Goal: Task Accomplishment & Management: Complete application form

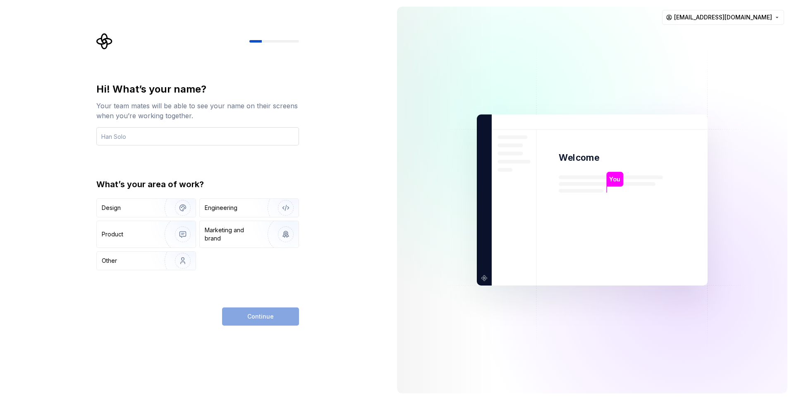
click at [167, 139] on input "text" at bounding box center [197, 136] width 203 height 18
type input "ff"
click at [170, 207] on img "button" at bounding box center [177, 207] width 53 height 55
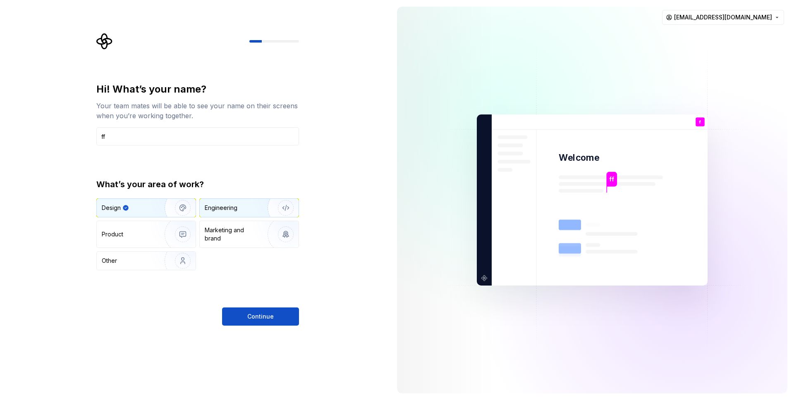
click at [258, 208] on img "button" at bounding box center [280, 207] width 53 height 55
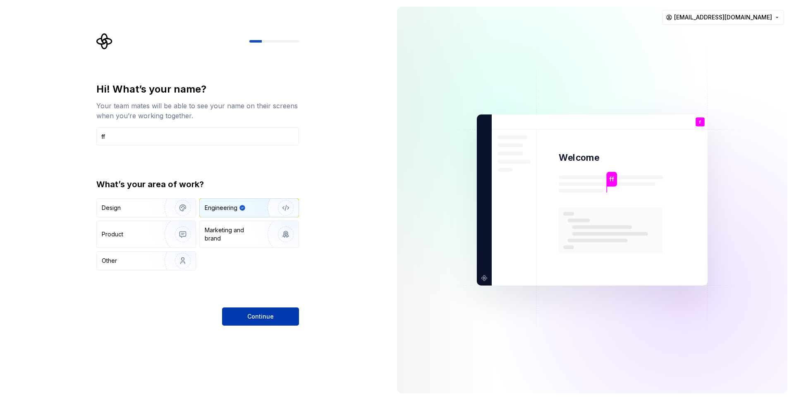
click at [269, 317] on span "Continue" at bounding box center [260, 317] width 26 height 8
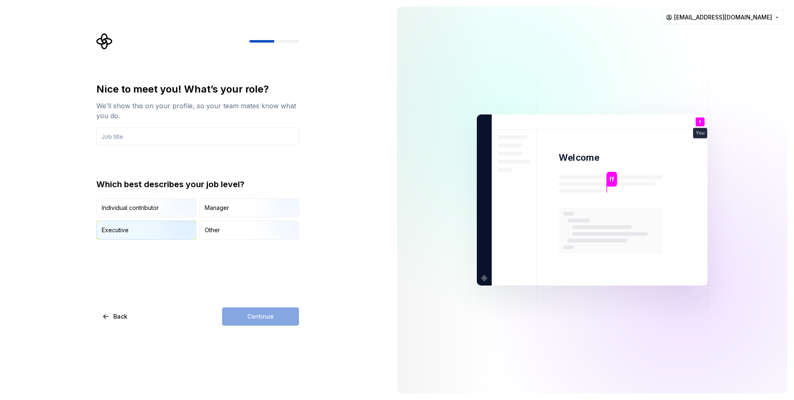
click at [162, 227] on img "button" at bounding box center [175, 240] width 53 height 55
click at [214, 230] on div "Other" at bounding box center [212, 230] width 15 height 8
click at [182, 233] on img "button" at bounding box center [175, 240] width 53 height 55
click at [222, 206] on div "Manager" at bounding box center [217, 208] width 24 height 8
click at [167, 230] on img "button" at bounding box center [175, 240] width 53 height 55
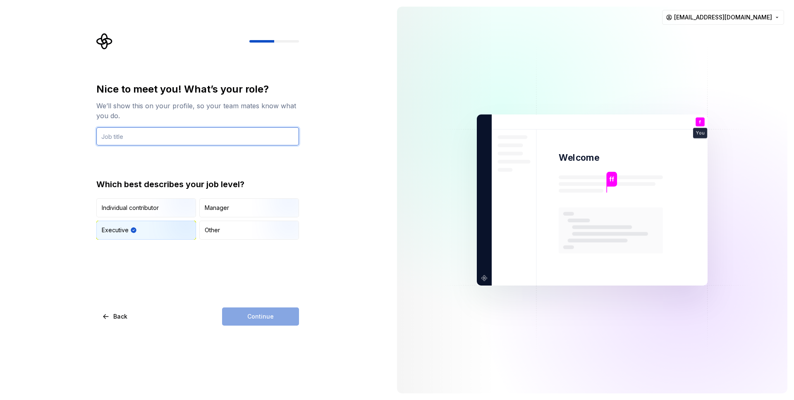
click at [151, 133] on input "text" at bounding box center [197, 136] width 203 height 18
click at [158, 138] on input "text" at bounding box center [197, 136] width 203 height 18
click at [192, 139] on input "text" at bounding box center [197, 136] width 203 height 18
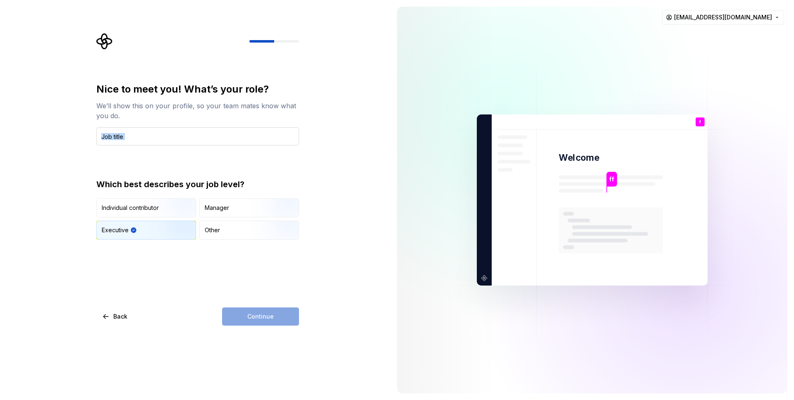
drag, startPoint x: 123, startPoint y: 168, endPoint x: 168, endPoint y: 139, distance: 54.2
click at [168, 139] on div "Nice to meet you! What’s your role? We’ll show this on your profile, so your te…" at bounding box center [197, 161] width 203 height 157
click at [168, 139] on input "text" at bounding box center [197, 136] width 203 height 18
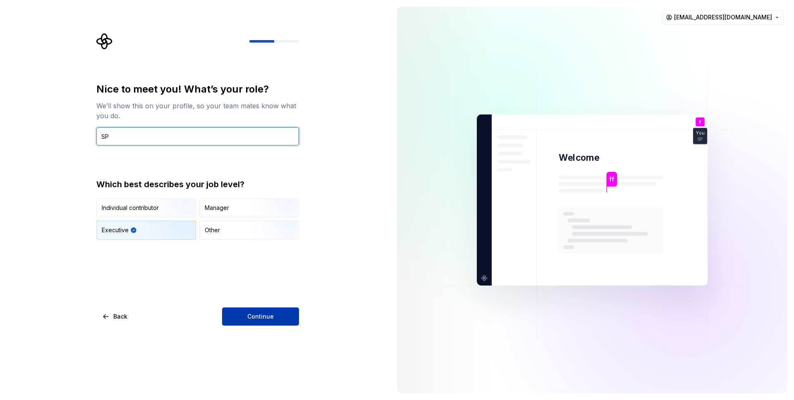
type input "SP"
click at [251, 309] on button "Continue" at bounding box center [260, 317] width 77 height 18
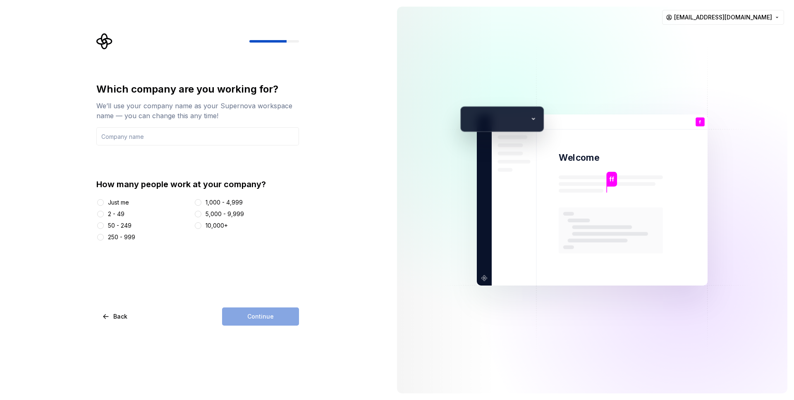
click at [108, 223] on div "50 - 249" at bounding box center [143, 226] width 94 height 8
click at [168, 139] on input "text" at bounding box center [197, 136] width 203 height 18
click at [108, 223] on div "50 - 249" at bounding box center [120, 226] width 24 height 8
click at [104, 223] on button "50 - 249" at bounding box center [100, 226] width 7 height 7
click at [177, 138] on input "text" at bounding box center [197, 136] width 203 height 18
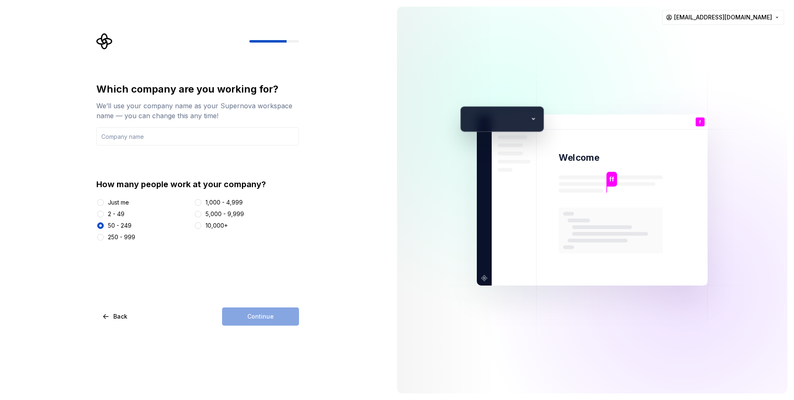
click at [288, 316] on div "Continue" at bounding box center [260, 317] width 77 height 18
click at [183, 140] on input "text" at bounding box center [197, 136] width 203 height 18
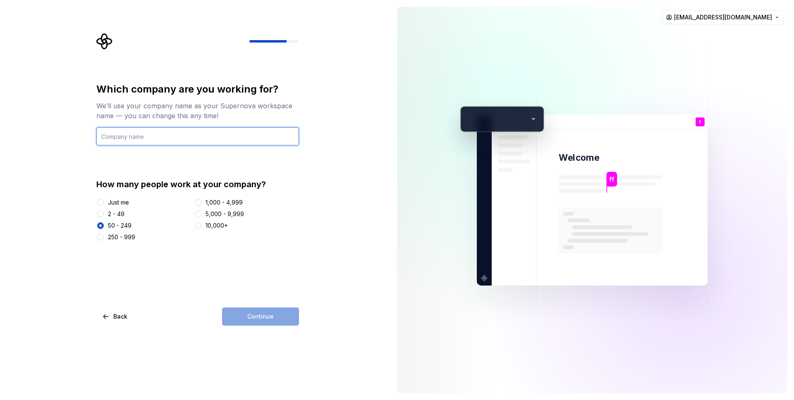
click at [183, 140] on input "text" at bounding box center [197, 136] width 203 height 18
type input "M"
type input "ML"
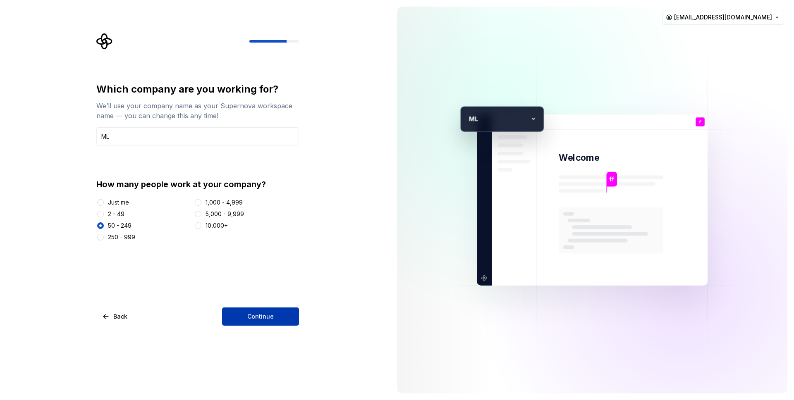
click at [265, 321] on button "Continue" at bounding box center [260, 317] width 77 height 18
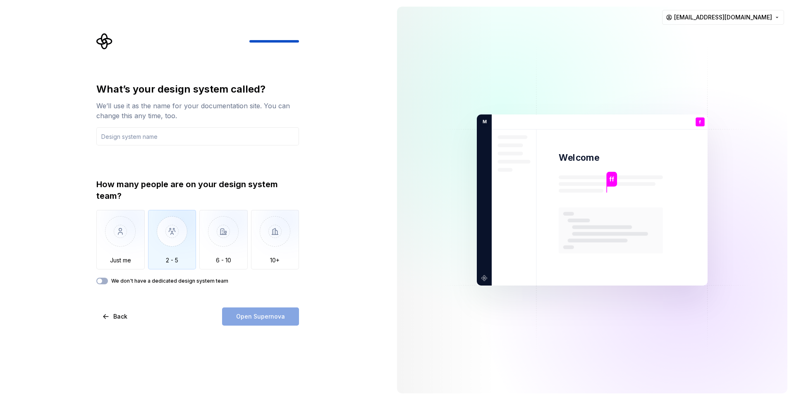
click at [175, 240] on img "button" at bounding box center [172, 237] width 48 height 55
click at [178, 137] on input "text" at bounding box center [197, 136] width 203 height 18
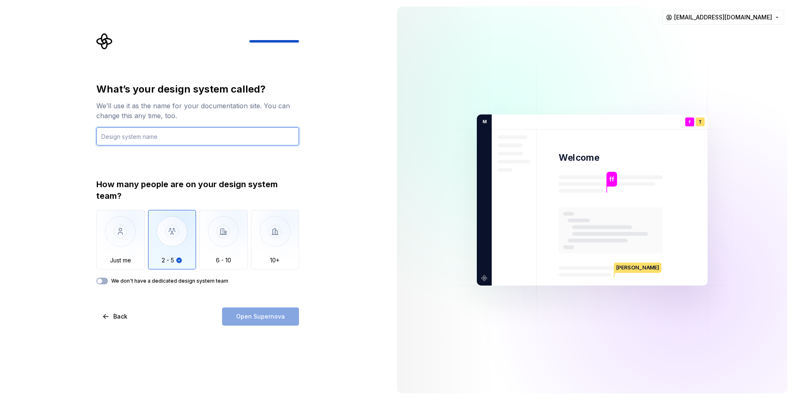
click at [178, 137] on input "text" at bounding box center [197, 136] width 203 height 18
click at [157, 130] on input "text" at bounding box center [197, 136] width 203 height 18
click at [118, 139] on input "test" at bounding box center [197, 136] width 203 height 18
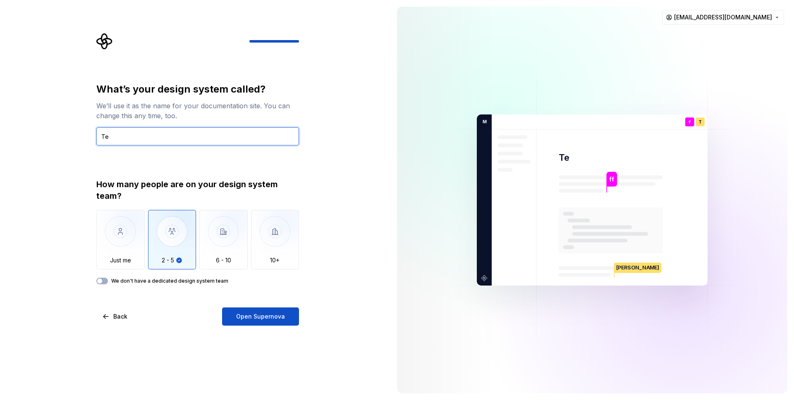
type input "T"
type input "test"
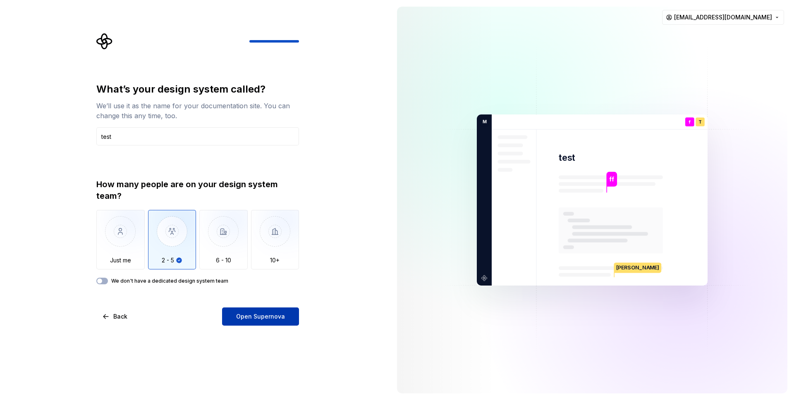
click at [254, 317] on span "Open Supernova" at bounding box center [260, 317] width 49 height 8
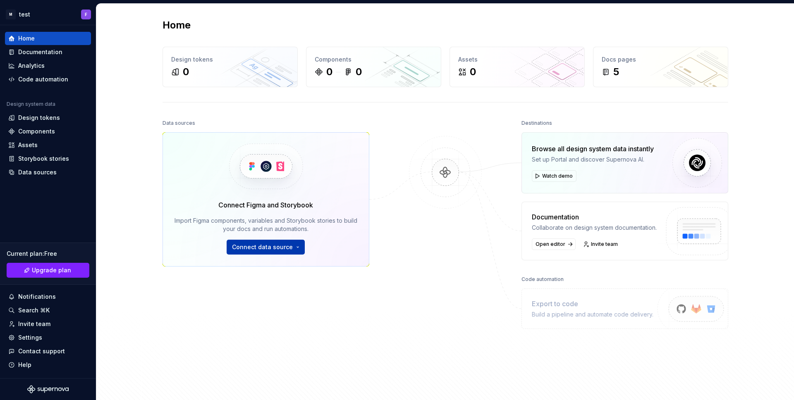
click at [297, 246] on button "Connect data source" at bounding box center [266, 247] width 78 height 15
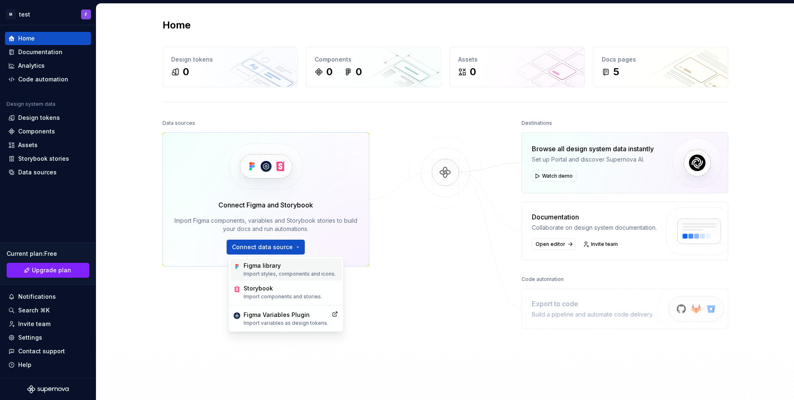
click at [277, 270] on div "Figma library Import styles, components and icons." at bounding box center [290, 270] width 92 height 16
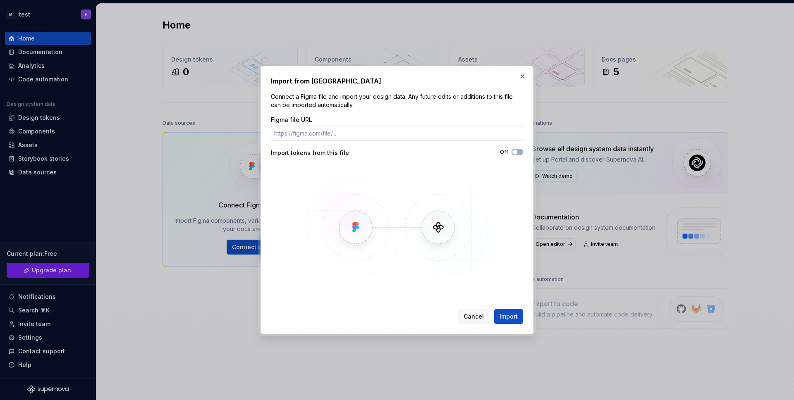
click at [349, 127] on input "Figma file URL" at bounding box center [397, 133] width 252 height 15
click at [472, 316] on span "Cancel" at bounding box center [474, 317] width 20 height 8
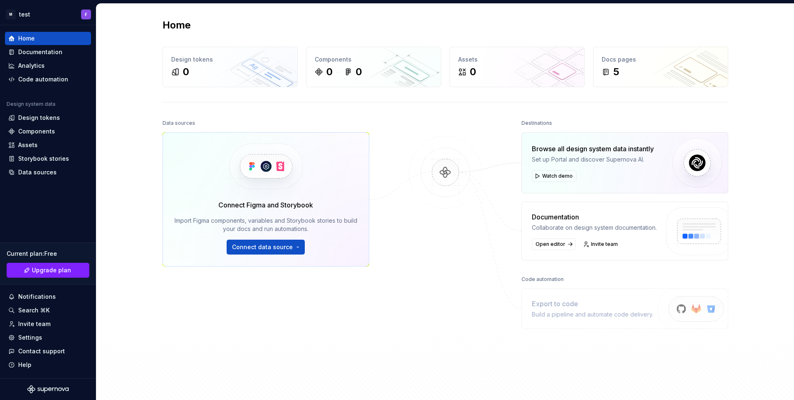
click at [277, 288] on div "Data sources Connect Figma and Storybook Import Figma components, variables and…" at bounding box center [266, 237] width 207 height 240
click at [261, 251] on span "Connect data source" at bounding box center [262, 247] width 61 height 8
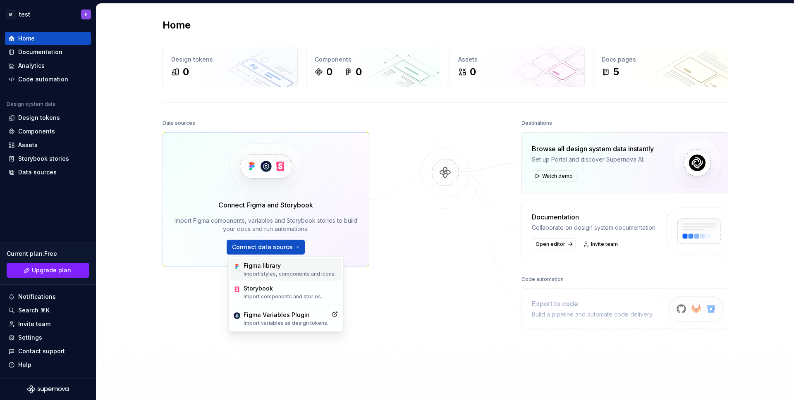
click at [271, 272] on p "Import styles, components and icons." at bounding box center [290, 274] width 92 height 7
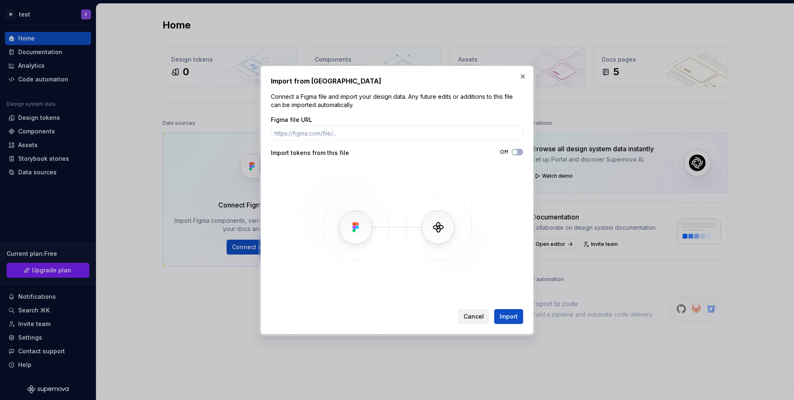
click at [468, 313] on span "Cancel" at bounding box center [474, 317] width 20 height 8
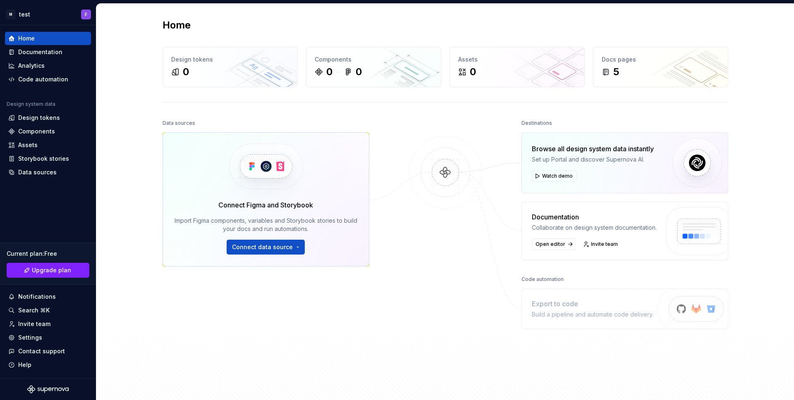
click at [468, 314] on div at bounding box center [445, 237] width 83 height 240
click at [487, 189] on div at bounding box center [445, 237] width 83 height 240
click at [286, 249] on span "Connect data source" at bounding box center [262, 247] width 61 height 8
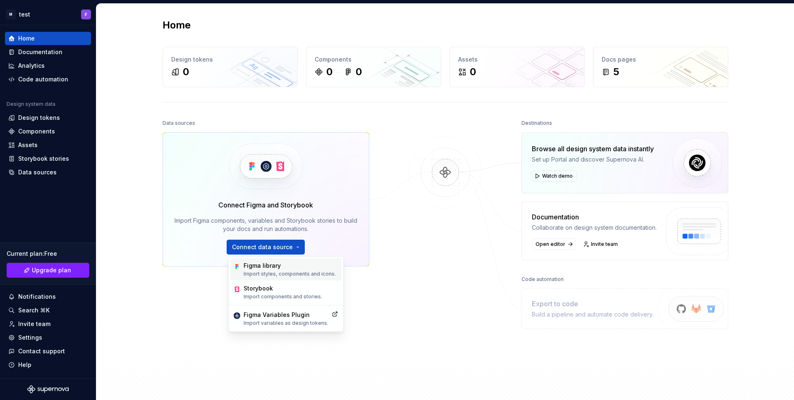
click at [268, 267] on div "Figma library" at bounding box center [290, 266] width 92 height 8
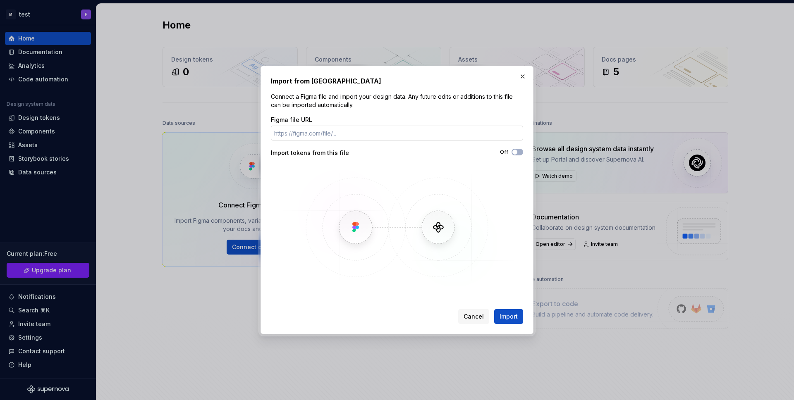
click at [324, 132] on input "Figma file URL" at bounding box center [397, 133] width 252 height 15
paste input "https://www.figma.com/proto/DsFnCdpEEoj6dbJchislJ1/Untitled?node-id=15-57&t=JNC…"
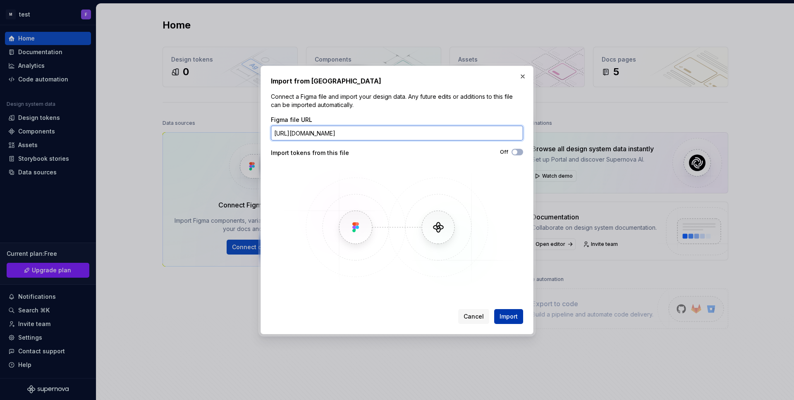
type input "https://www.figma.com/proto/DsFnCdpEEoj6dbJchislJ1/Untitled?node-id=15-57&t=JNC…"
click at [513, 319] on span "Import" at bounding box center [509, 317] width 18 height 8
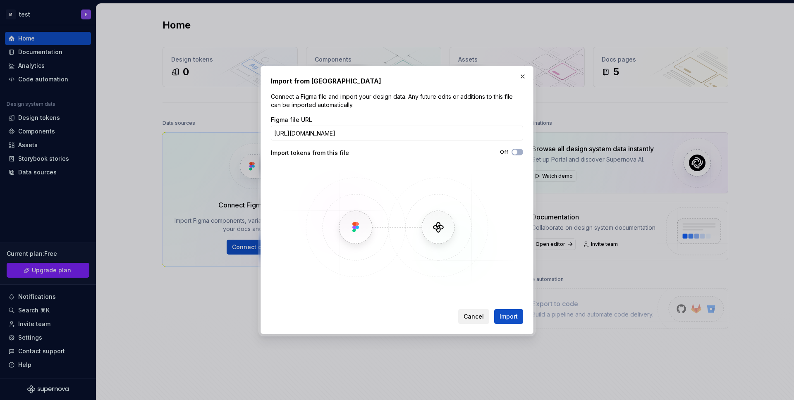
click at [477, 321] on button "Cancel" at bounding box center [473, 316] width 31 height 15
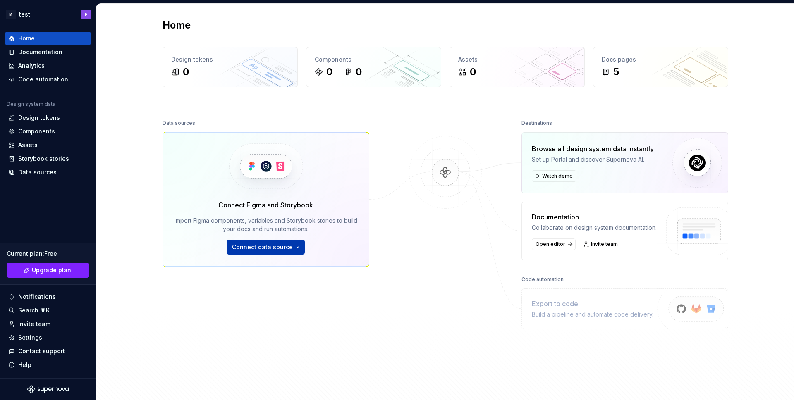
click at [301, 249] on button "Connect data source" at bounding box center [266, 247] width 78 height 15
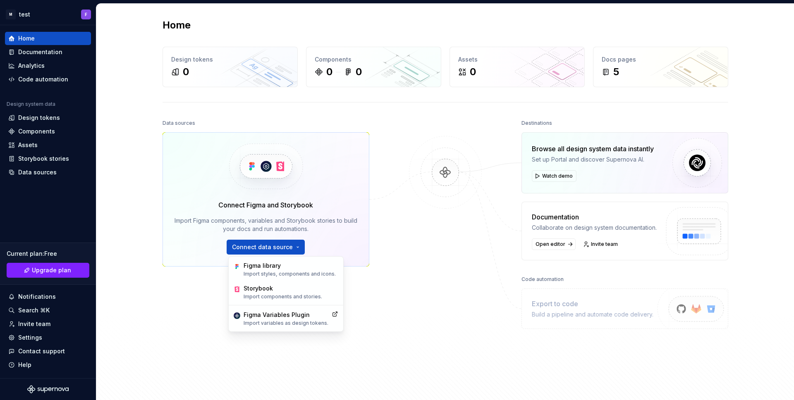
click at [366, 270] on div "Data sources Connect Figma and Storybook Import Figma components, variables and…" at bounding box center [266, 237] width 207 height 240
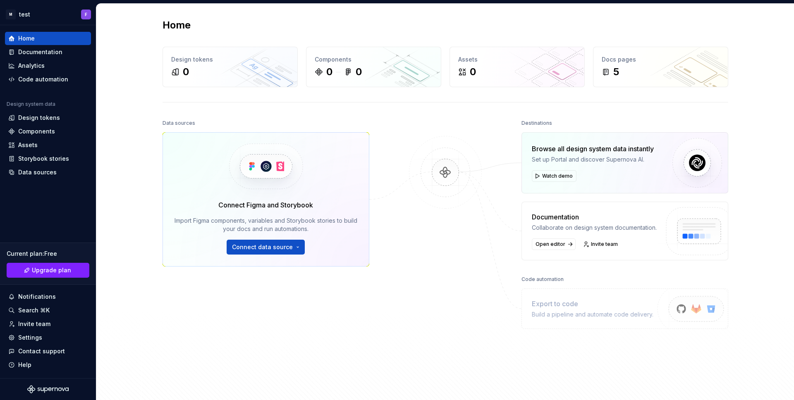
click at [251, 168] on img at bounding box center [265, 166] width 101 height 67
click at [297, 245] on button "Connect data source" at bounding box center [266, 247] width 78 height 15
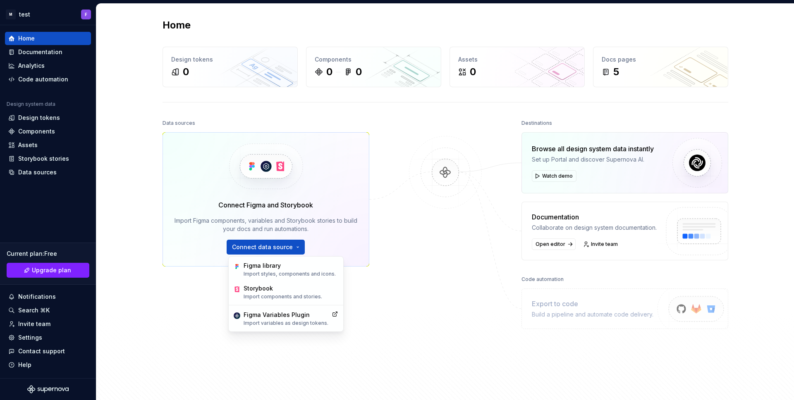
click at [422, 244] on div at bounding box center [445, 237] width 83 height 240
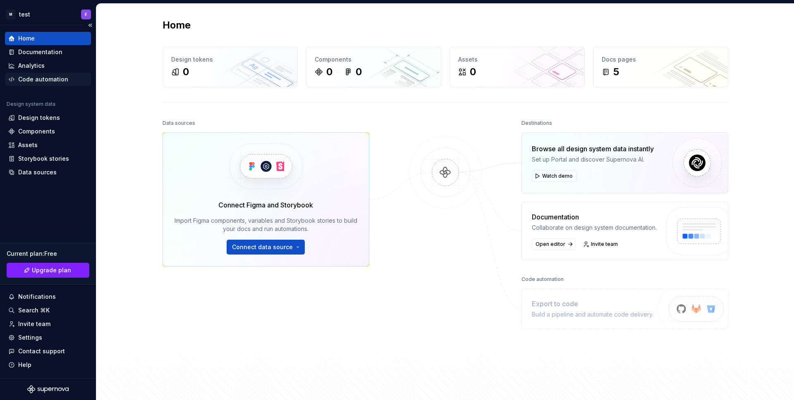
click at [36, 80] on div "Code automation" at bounding box center [43, 79] width 50 height 8
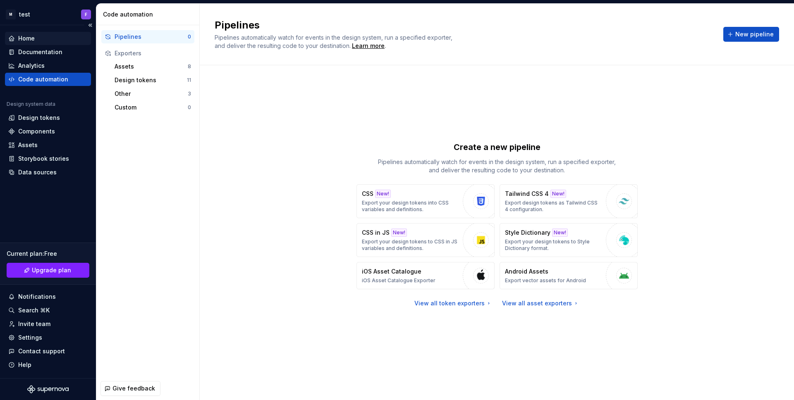
click at [30, 41] on div "Home" at bounding box center [26, 38] width 17 height 8
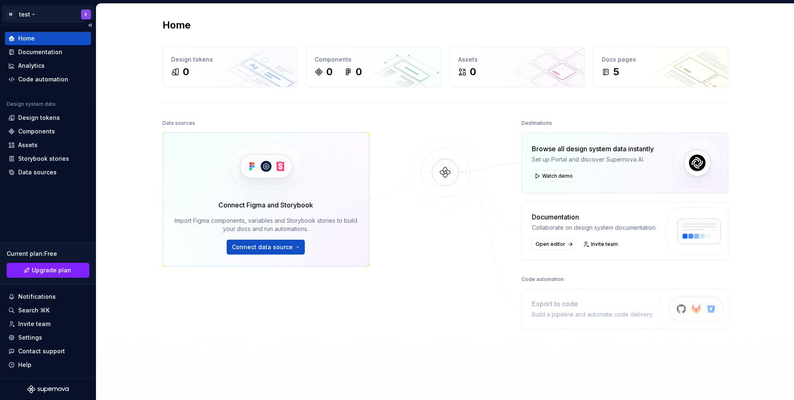
click at [26, 15] on html "M test F Home Documentation Analytics Code automation Design system data Design…" at bounding box center [397, 200] width 794 height 400
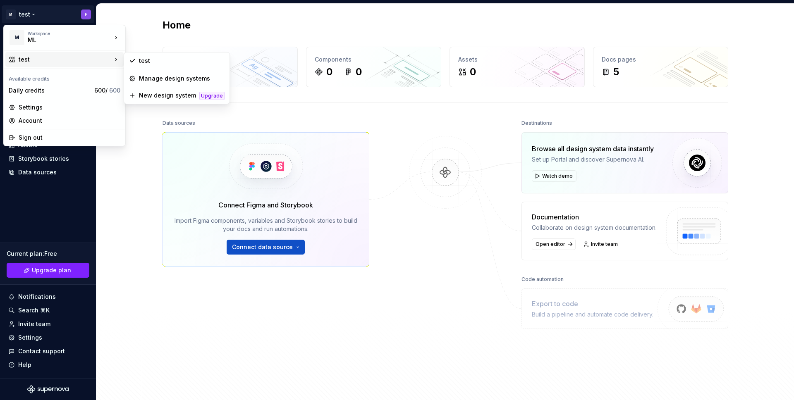
click at [144, 156] on html "M test F Home Documentation Analytics Code automation Design system data Design…" at bounding box center [397, 200] width 794 height 400
click at [33, 16] on html "M test F Home Documentation Analytics Code automation Design system data Design…" at bounding box center [397, 200] width 794 height 400
click at [178, 77] on div "Manage design systems" at bounding box center [182, 78] width 86 height 8
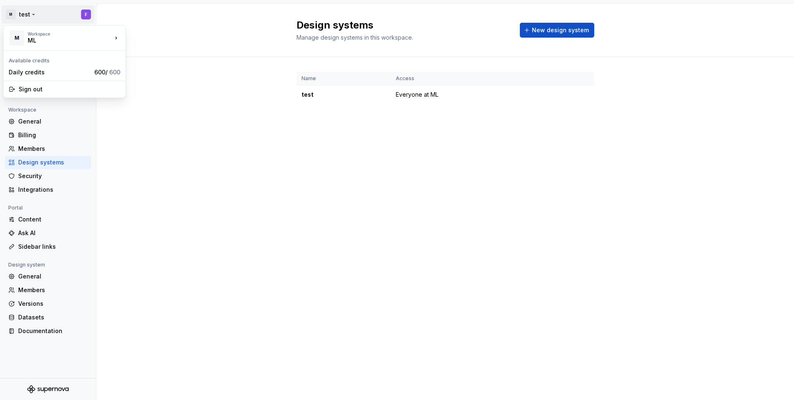
click at [29, 16] on html "M test F Back Account Profile Authentication Notifications Workspace General Bi…" at bounding box center [397, 200] width 794 height 400
click at [24, 15] on html "M test F Back Account Profile Authentication Notifications Workspace General Bi…" at bounding box center [397, 200] width 794 height 400
click at [24, 14] on html "M test F Back Account Profile Authentication Notifications Workspace General Bi…" at bounding box center [397, 200] width 794 height 400
click at [201, 89] on html "M test F Back Account Profile Authentication Notifications Workspace General Bi…" at bounding box center [397, 200] width 794 height 400
click at [313, 96] on div "test" at bounding box center [344, 95] width 84 height 8
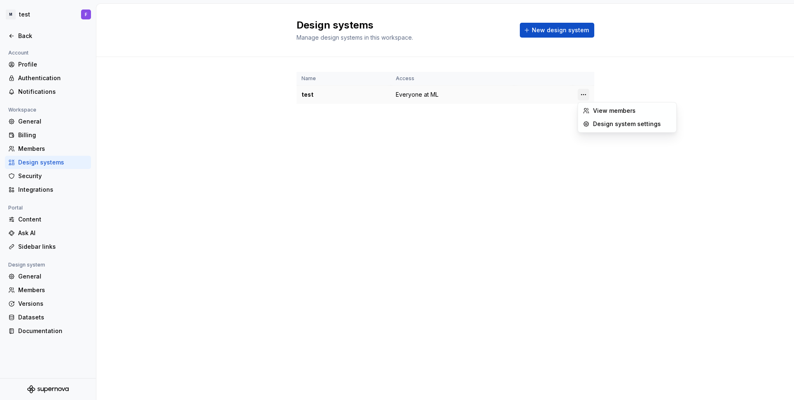
click at [585, 91] on html "M test F Back Account Profile Authentication Notifications Workspace General Bi…" at bounding box center [397, 200] width 794 height 400
click at [603, 125] on div "Design system settings" at bounding box center [632, 124] width 79 height 8
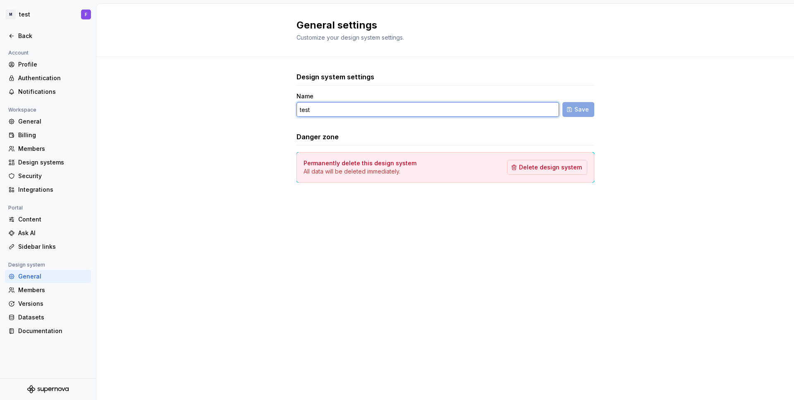
click at [353, 108] on input "test" at bounding box center [428, 109] width 263 height 15
click at [303, 110] on input "First design system" at bounding box center [428, 109] width 263 height 15
type input "ff design system"
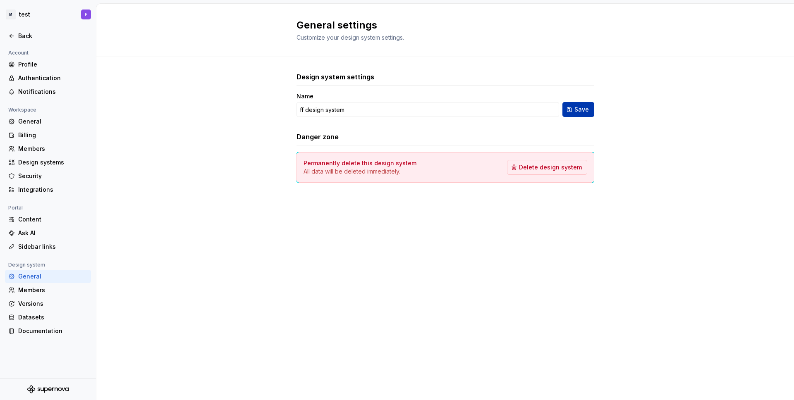
click at [584, 113] on span "Save" at bounding box center [582, 109] width 14 height 8
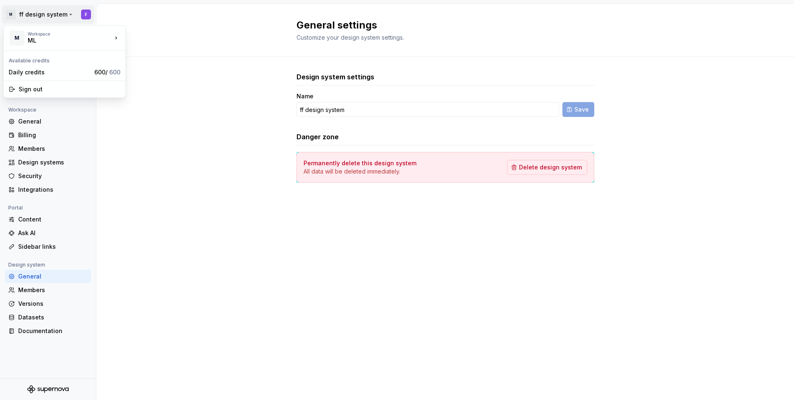
click at [69, 14] on html "M ff design system F Back Account Profile Authentication Notifications Workspac…" at bounding box center [397, 200] width 794 height 400
click at [18, 32] on div "Back" at bounding box center [53, 36] width 70 height 8
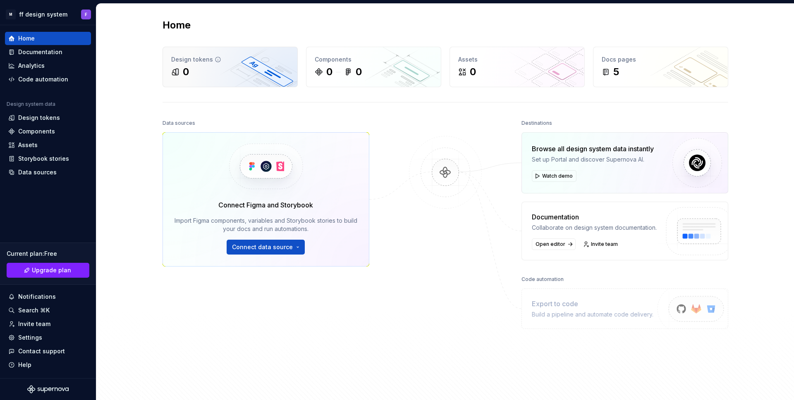
click at [212, 75] on div "0" at bounding box center [230, 71] width 118 height 13
click at [571, 152] on div "Browse all design system data instantly" at bounding box center [593, 149] width 122 height 10
click at [574, 148] on div "Browse all design system data instantly" at bounding box center [593, 149] width 122 height 10
click at [32, 159] on div "Storybook stories" at bounding box center [43, 159] width 51 height 8
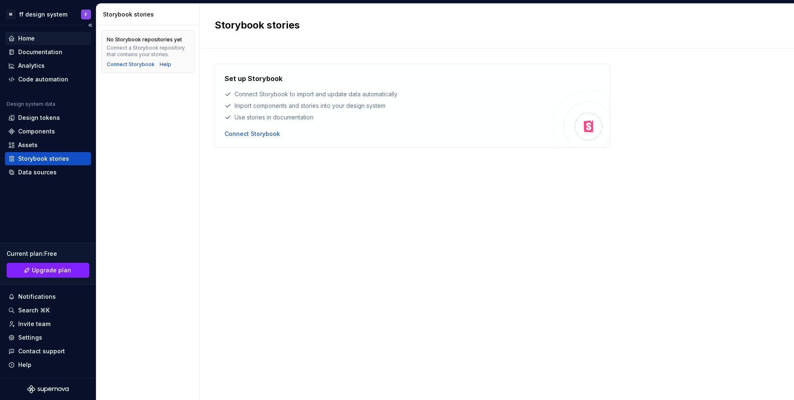
click at [21, 38] on div "Home" at bounding box center [26, 38] width 17 height 8
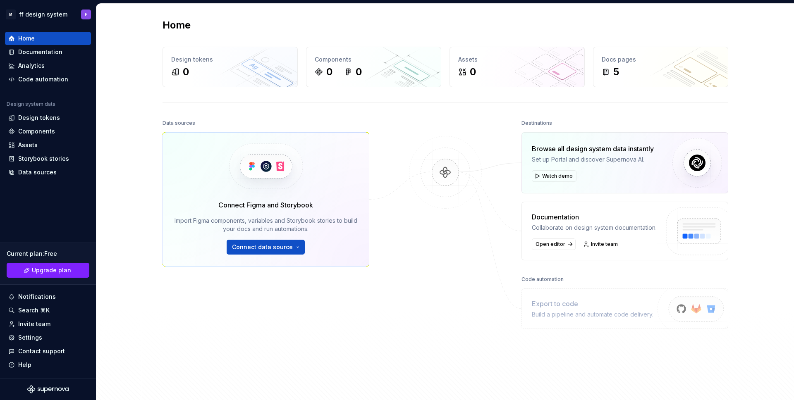
click at [254, 211] on div "Connect Figma and Storybook Import Figma components, variables and Storybook st…" at bounding box center [266, 227] width 183 height 55
click at [337, 68] on div "0 0" at bounding box center [374, 71] width 118 height 13
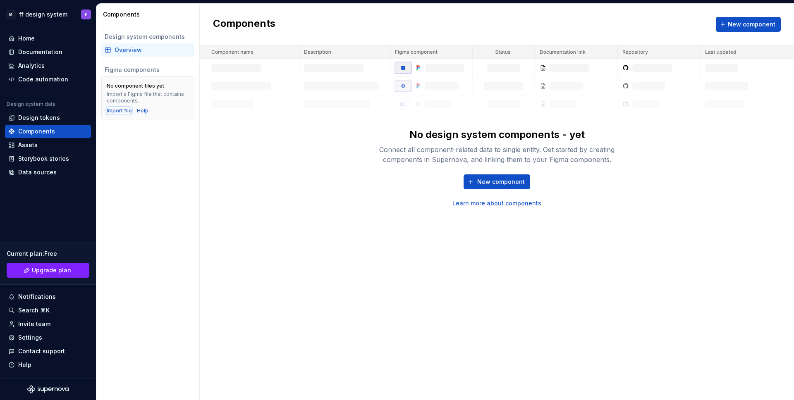
click at [117, 110] on div "Import file" at bounding box center [119, 111] width 25 height 7
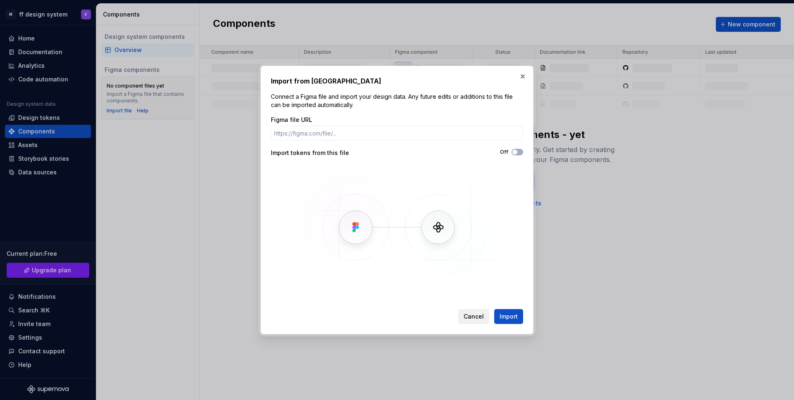
click at [477, 320] on span "Cancel" at bounding box center [474, 317] width 20 height 8
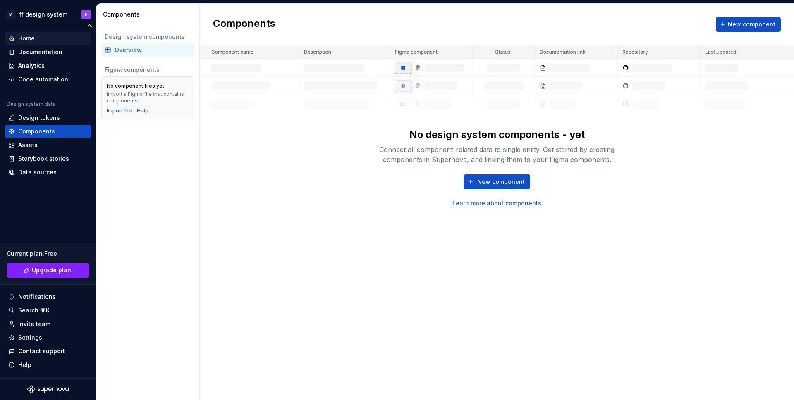
click at [43, 36] on div "Home" at bounding box center [47, 38] width 79 height 8
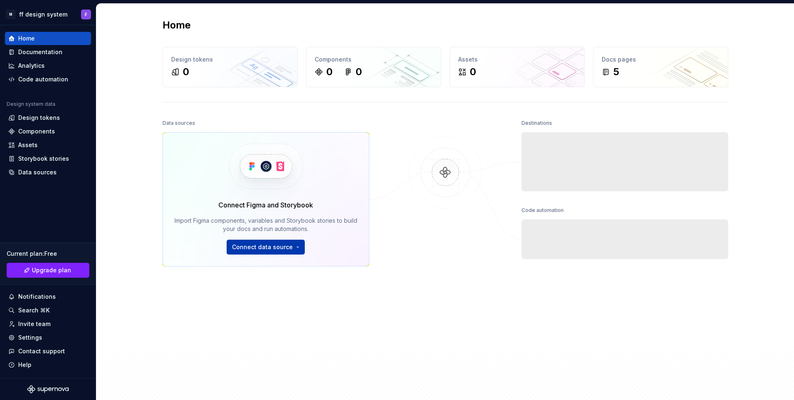
click at [261, 245] on span "Connect data source" at bounding box center [262, 247] width 61 height 8
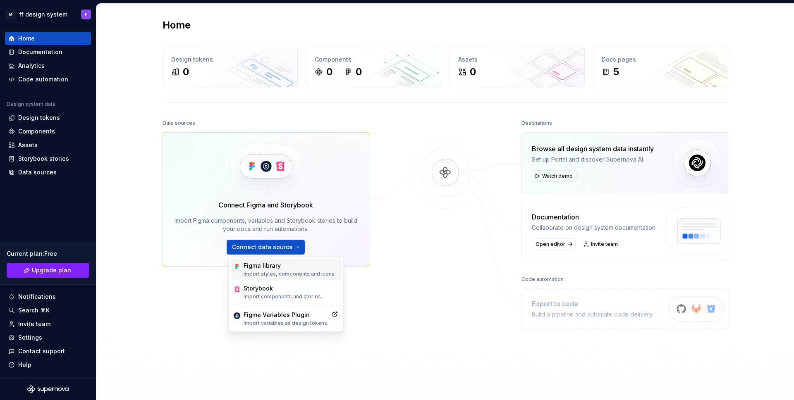
click at [266, 266] on div "Figma library" at bounding box center [290, 266] width 92 height 8
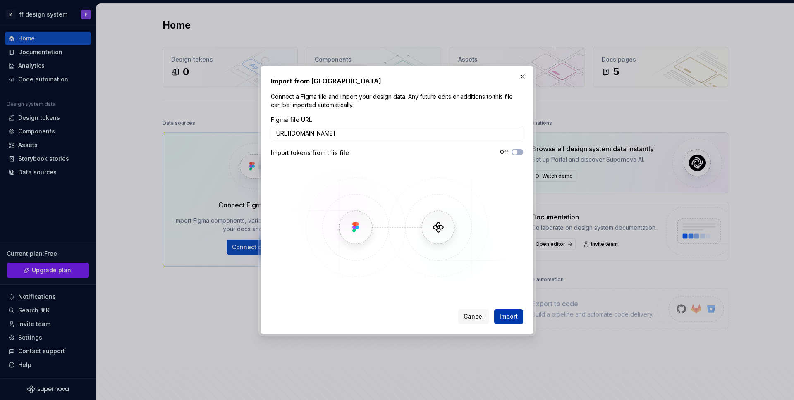
click at [506, 315] on span "Import" at bounding box center [509, 317] width 18 height 8
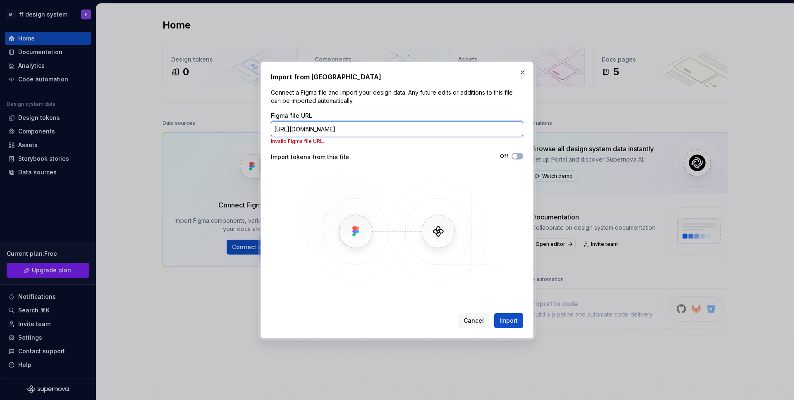
drag, startPoint x: 373, startPoint y: 127, endPoint x: 459, endPoint y: 126, distance: 86.5
click at [459, 126] on input "https://www.figma.com/community/file/1535102032697891772" at bounding box center [397, 129] width 252 height 15
type input "https://www.figma.com/community/"
click at [473, 318] on span "Cancel" at bounding box center [474, 321] width 20 height 8
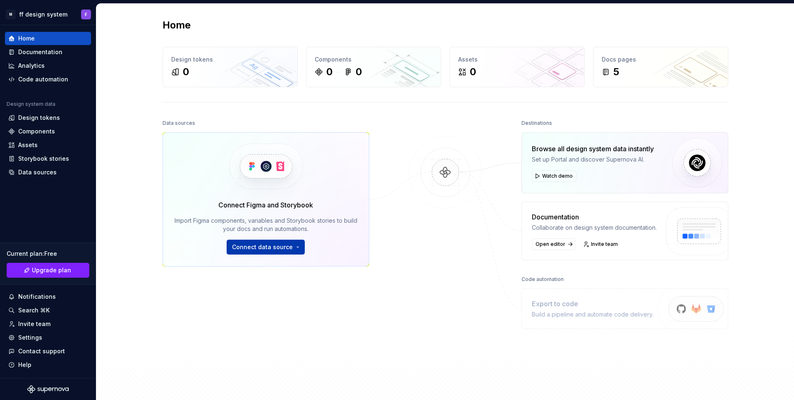
click at [254, 246] on span "Connect data source" at bounding box center [262, 247] width 61 height 8
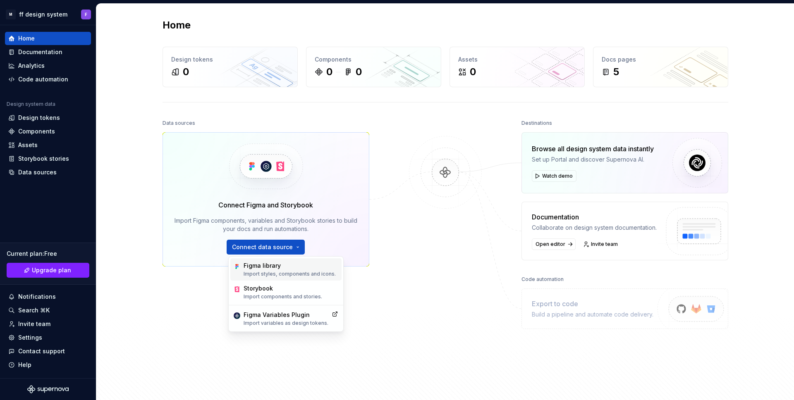
click at [268, 266] on div "Figma library" at bounding box center [290, 266] width 92 height 8
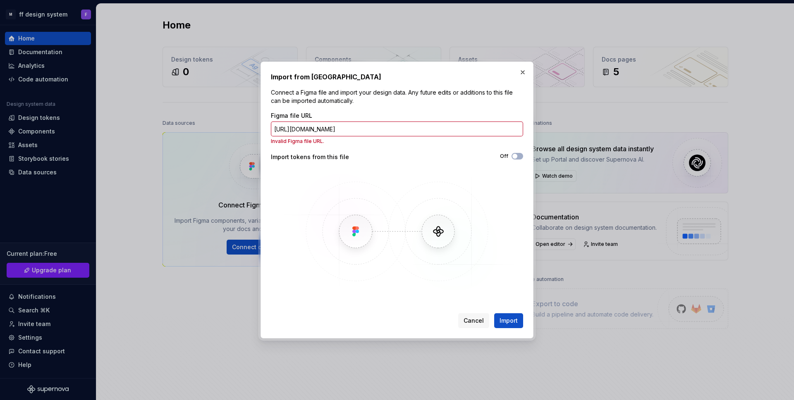
click at [394, 131] on input "https://www.figma.com/community/" at bounding box center [397, 129] width 252 height 15
